Goal: Find specific page/section: Find specific page/section

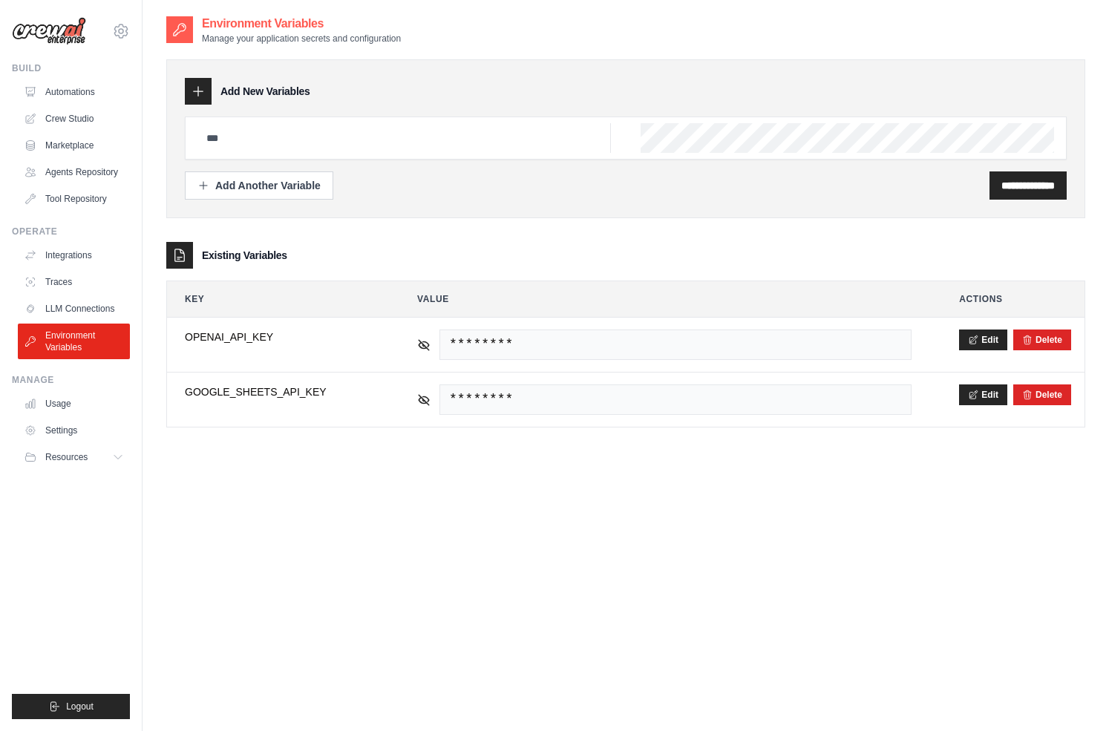
click at [66, 105] on ul "Automations Crew Studio Marketplace Agents Repository Tool Repository" at bounding box center [74, 145] width 112 height 131
click at [62, 90] on link "Automations" at bounding box center [75, 92] width 112 height 24
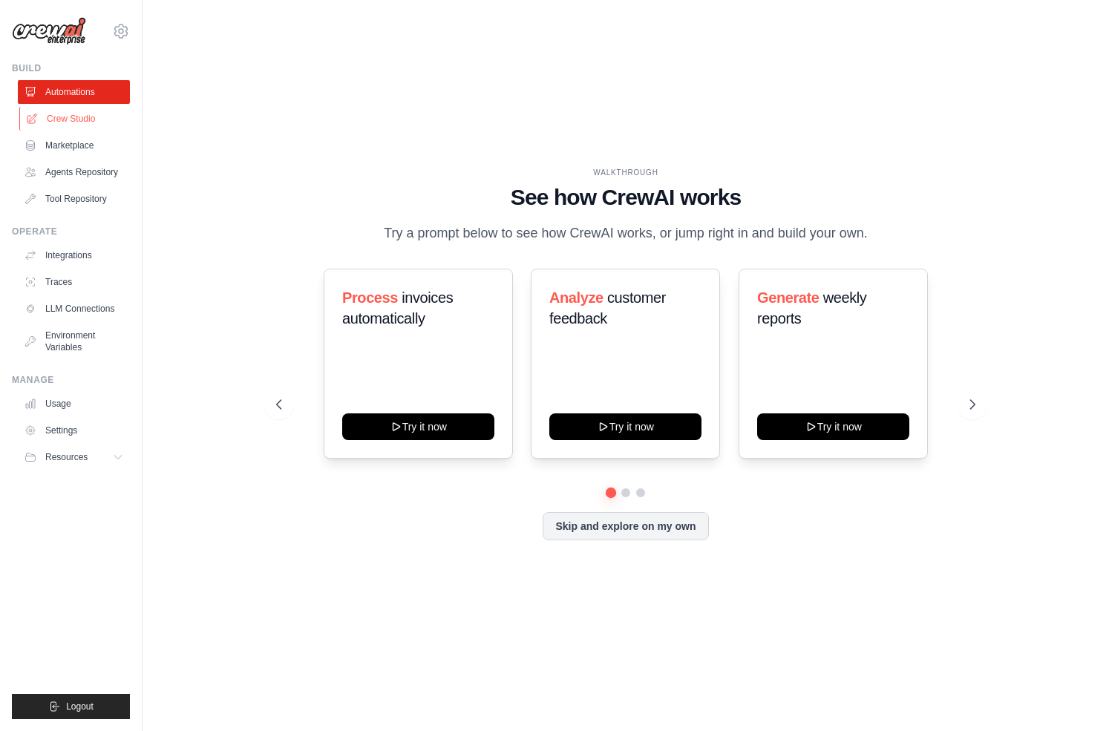
click at [72, 111] on link "Crew Studio" at bounding box center [75, 119] width 112 height 24
